Goal: Complete application form: Complete application form

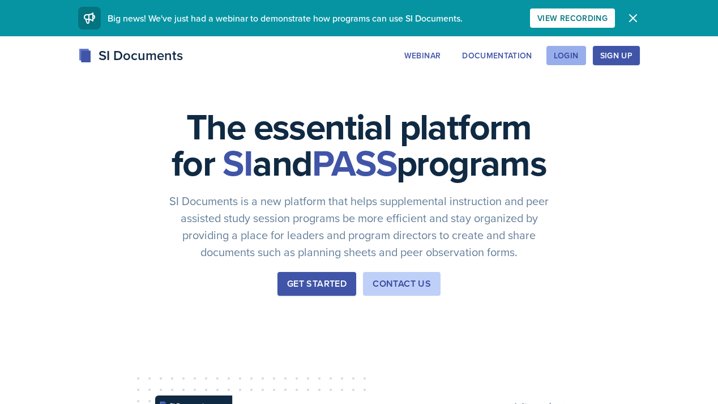
click at [579, 55] on div "Login" at bounding box center [566, 55] width 25 height 9
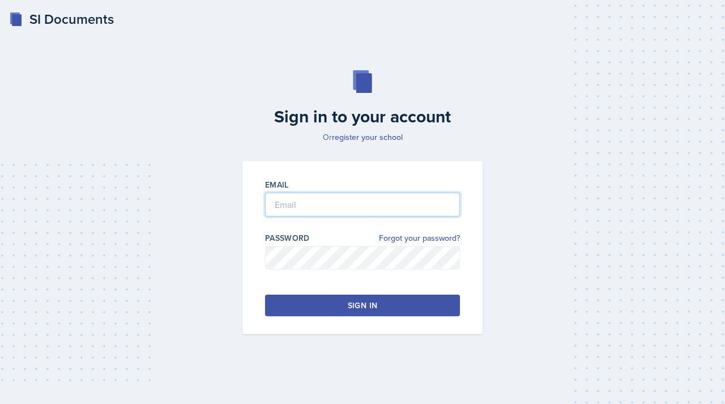
click at [418, 201] on input "email" at bounding box center [362, 205] width 195 height 24
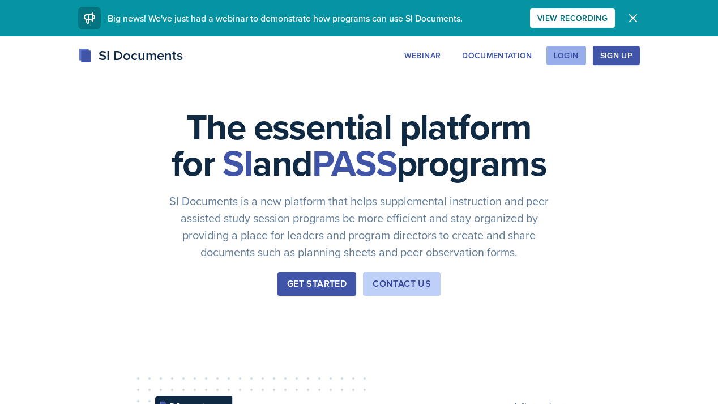
click at [586, 63] on button "Login" at bounding box center [567, 55] width 40 height 19
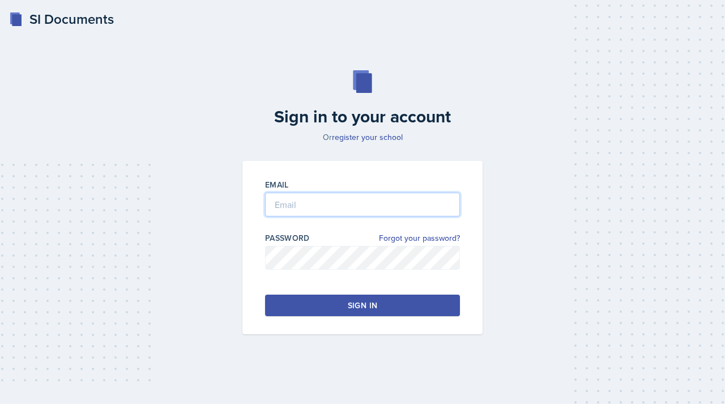
click at [360, 215] on input "email" at bounding box center [362, 205] width 195 height 24
type input "[EMAIL_ADDRESS][DOMAIN_NAME]"
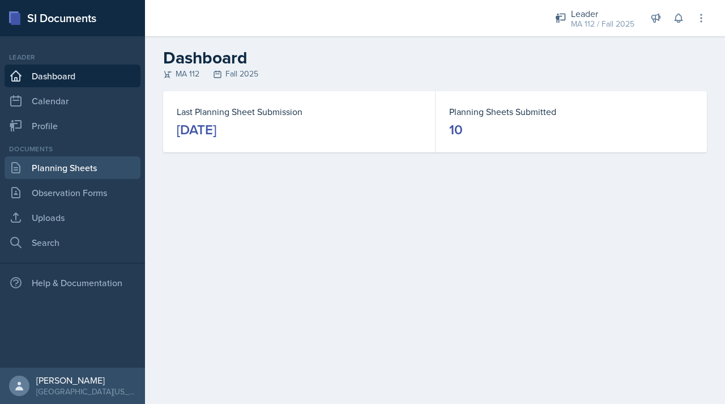
click at [90, 167] on link "Planning Sheets" at bounding box center [73, 167] width 136 height 23
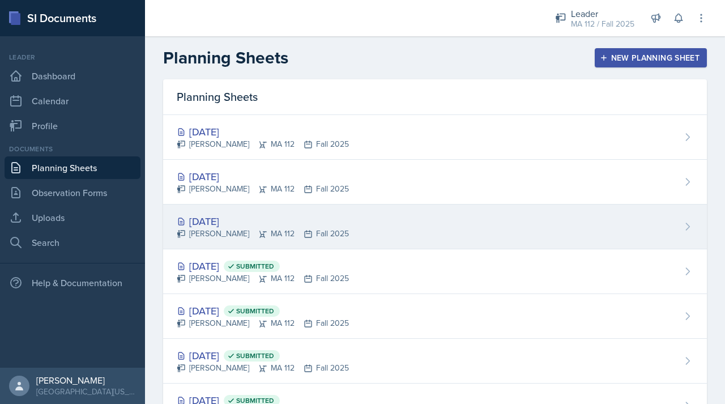
click at [206, 225] on div "Sep 25th, 2025" at bounding box center [263, 221] width 172 height 15
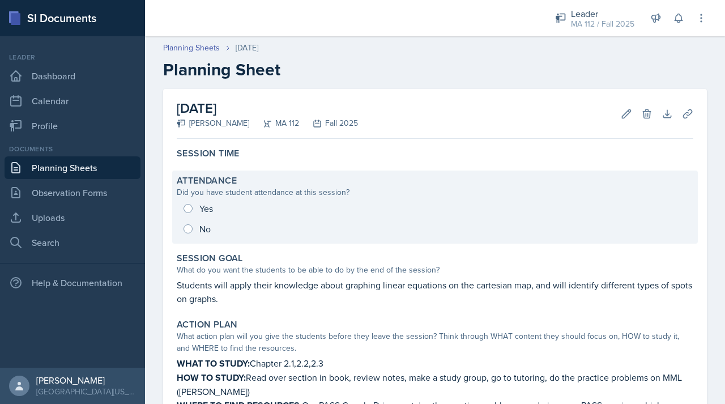
click at [189, 207] on div "Yes No" at bounding box center [435, 218] width 517 height 41
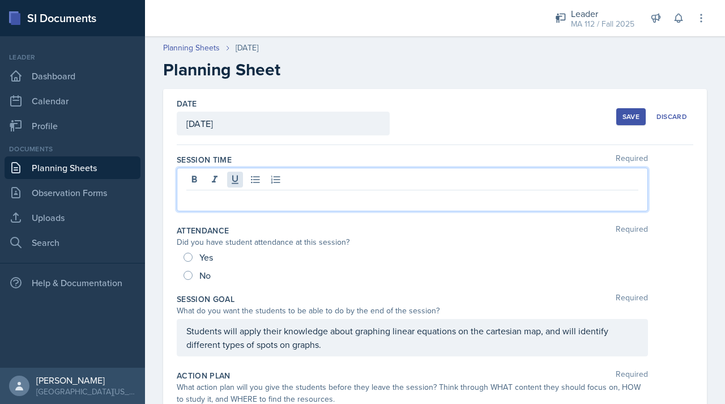
click at [237, 178] on div at bounding box center [412, 190] width 471 height 44
click at [200, 260] on span "Yes" at bounding box center [206, 257] width 14 height 11
click at [193, 260] on input "Yes" at bounding box center [188, 257] width 9 height 9
radio input "true"
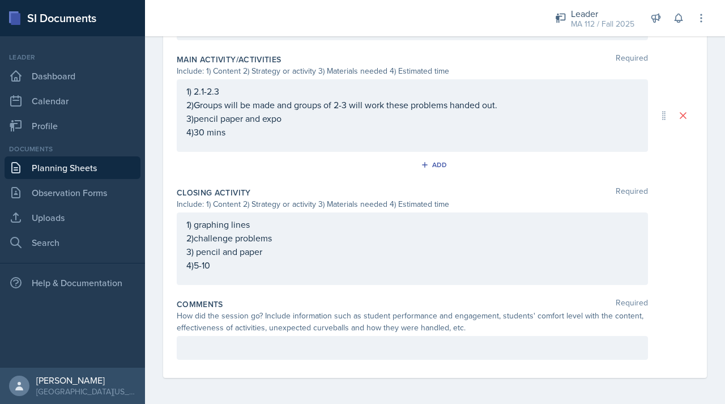
scroll to position [586, 0]
click at [209, 353] on p at bounding box center [412, 347] width 452 height 14
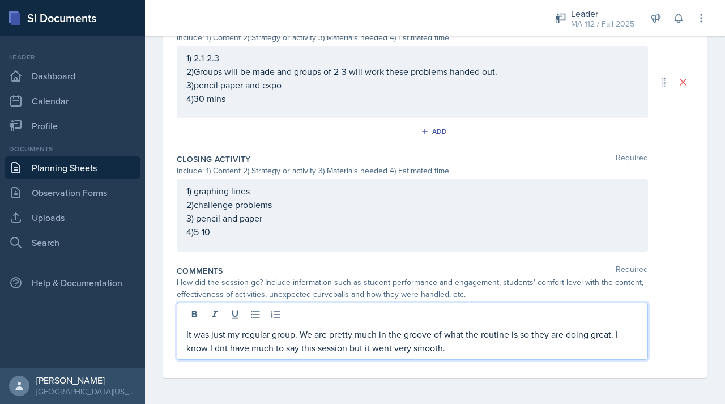
scroll to position [0, 0]
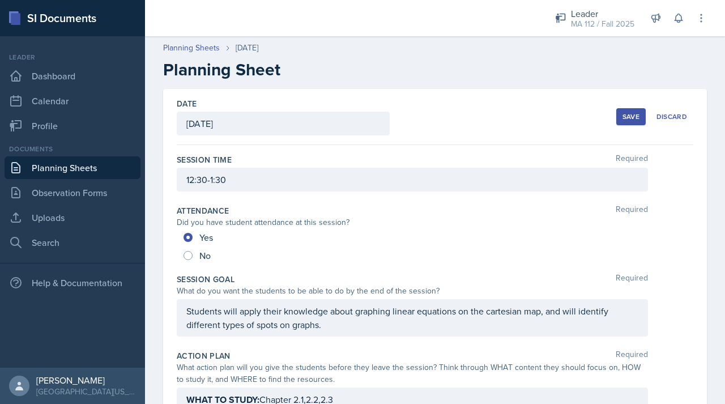
click at [620, 110] on button "Save" at bounding box center [630, 116] width 29 height 17
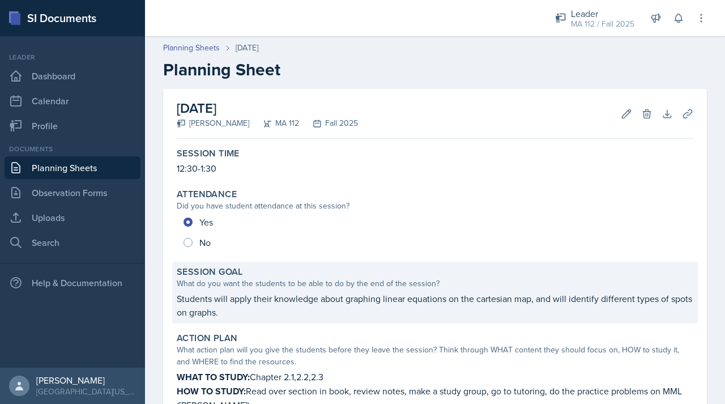
scroll to position [499, 0]
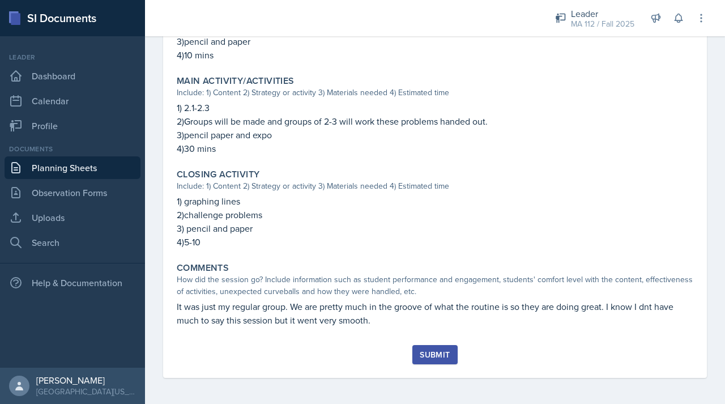
click at [423, 365] on div "Submit" at bounding box center [435, 361] width 517 height 33
click at [425, 355] on div "Submit" at bounding box center [435, 354] width 30 height 9
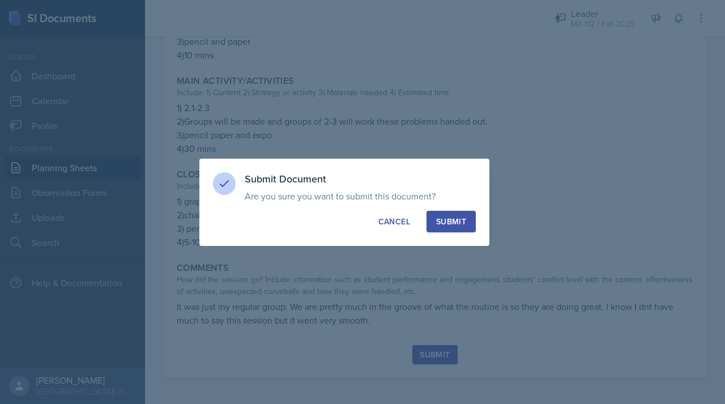
click at [454, 224] on div "Submit" at bounding box center [451, 221] width 30 height 11
radio input "true"
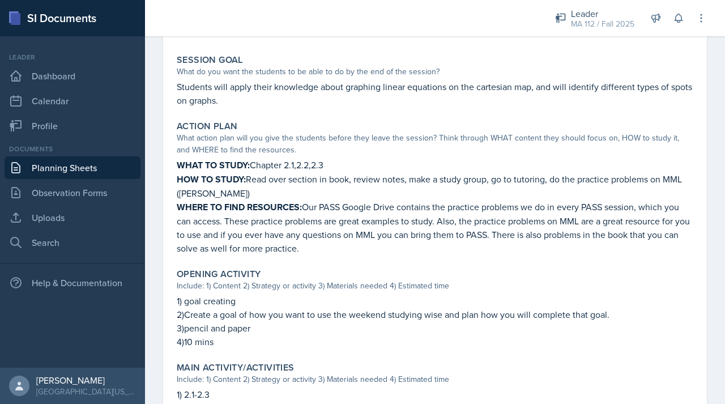
scroll to position [0, 0]
